Goal: Transaction & Acquisition: Obtain resource

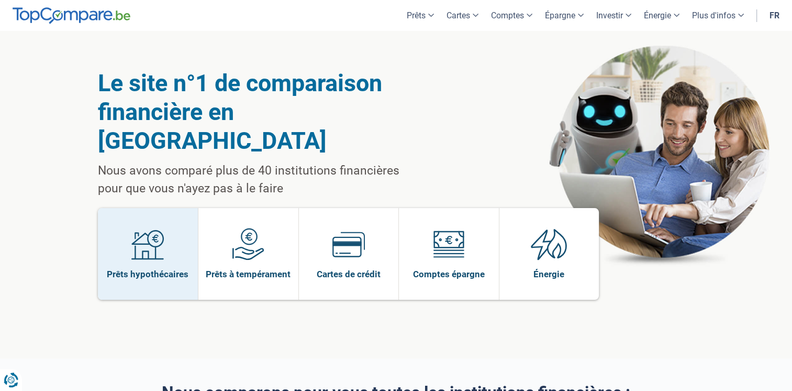
click at [165, 268] on span "Prêts hypothécaires" at bounding box center [148, 274] width 82 height 12
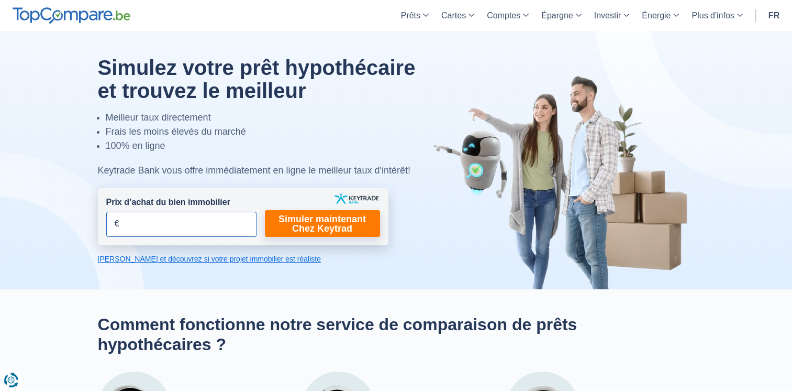
click at [178, 224] on input "Prix d’achat du bien immobilier" at bounding box center [181, 223] width 150 height 25
type input "350.000"
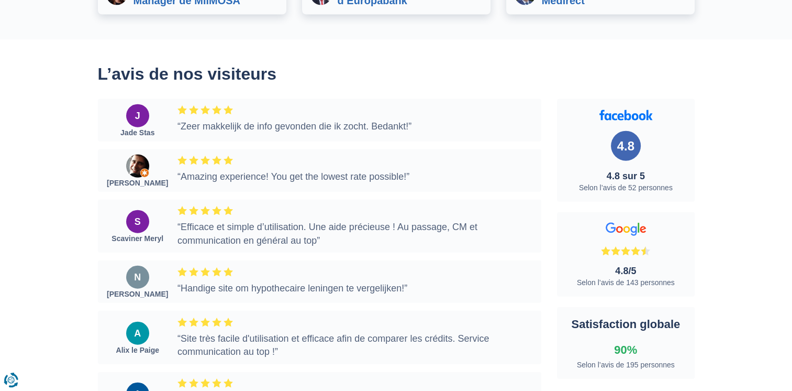
scroll to position [2513, 0]
